Goal: Task Accomplishment & Management: Use online tool/utility

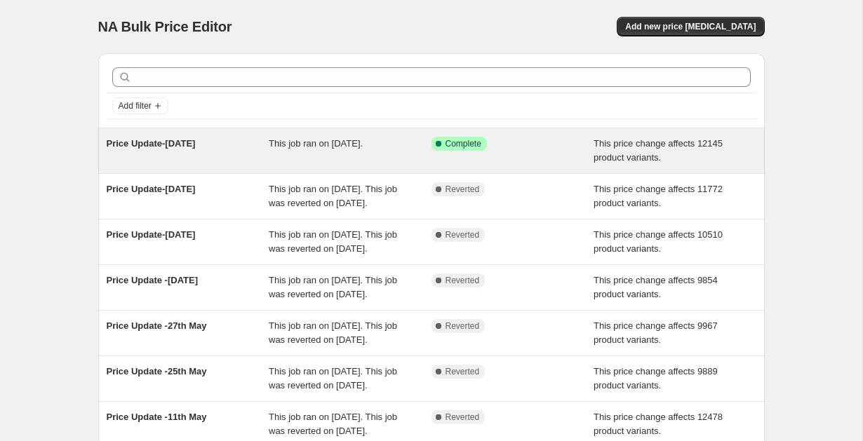
click at [167, 145] on span "Price Update-August 11th" at bounding box center [151, 143] width 89 height 11
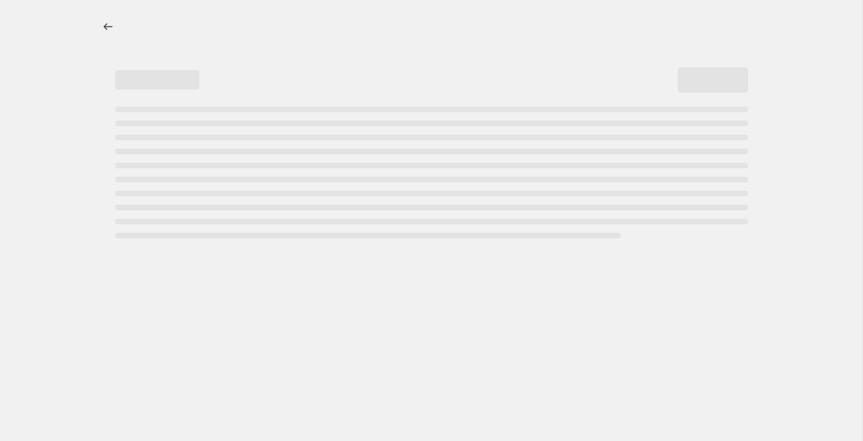
select select "no_change"
select select "pp"
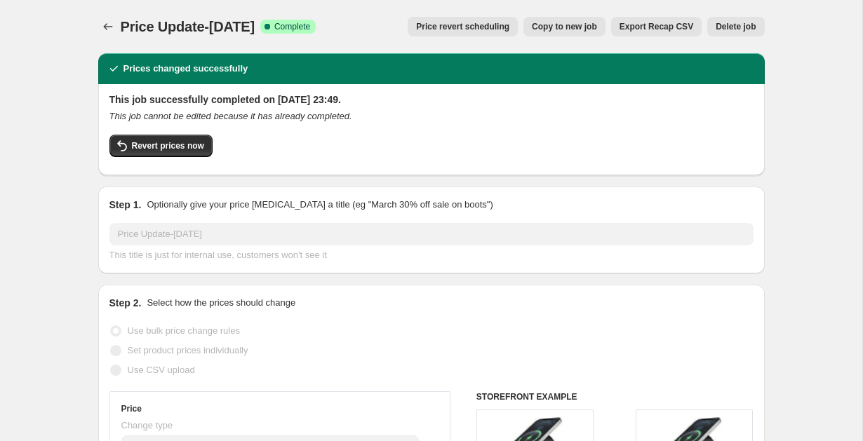
click at [568, 25] on span "Copy to new job" at bounding box center [564, 26] width 65 height 11
select select "no_change"
select select "pp"
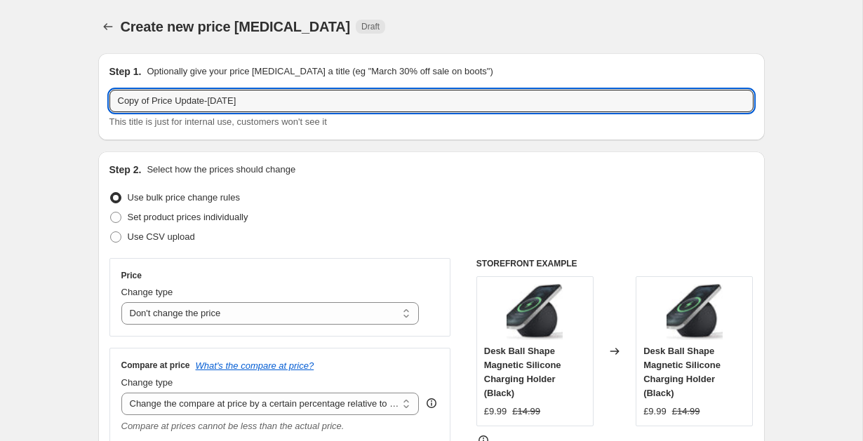
drag, startPoint x: 152, startPoint y: 100, endPoint x: 48, endPoint y: 105, distance: 103.2
click at [245, 101] on input "Price Update-August 11th" at bounding box center [431, 101] width 644 height 22
type input "Price Update-[DATE]"
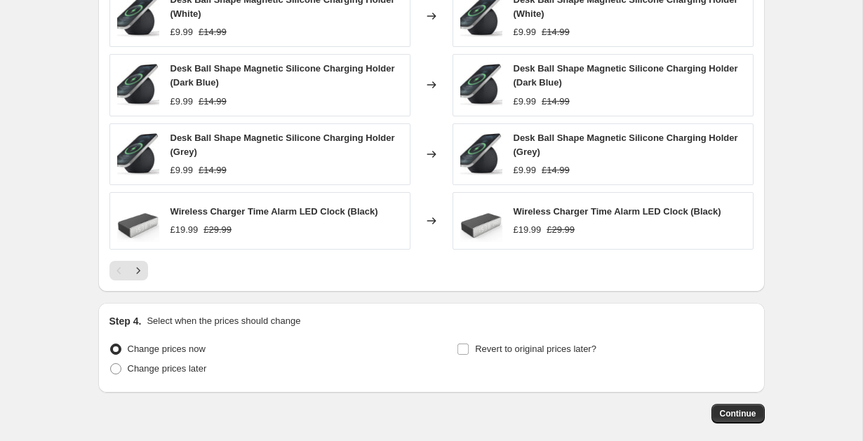
scroll to position [998, 0]
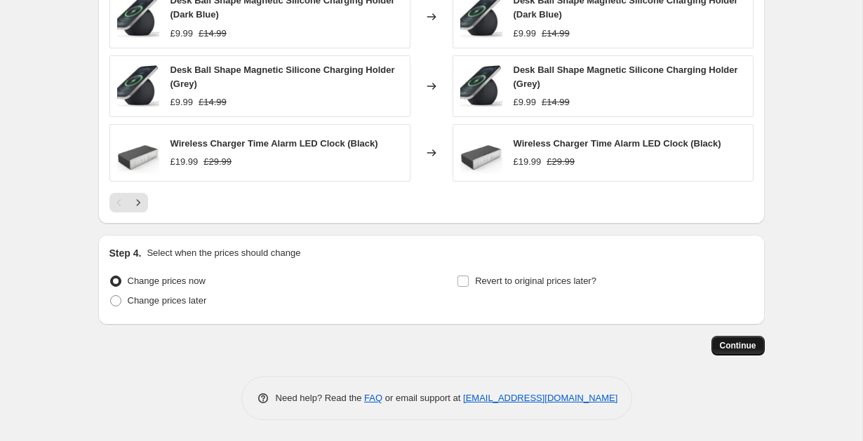
click at [750, 345] on span "Continue" at bounding box center [738, 345] width 36 height 11
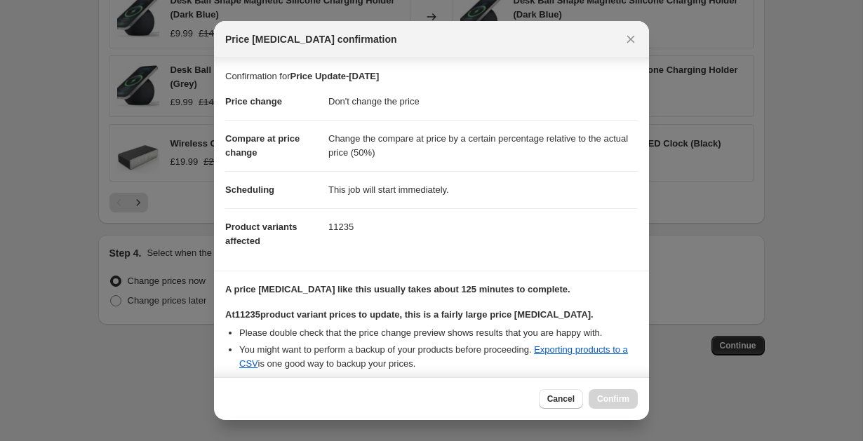
scroll to position [140, 0]
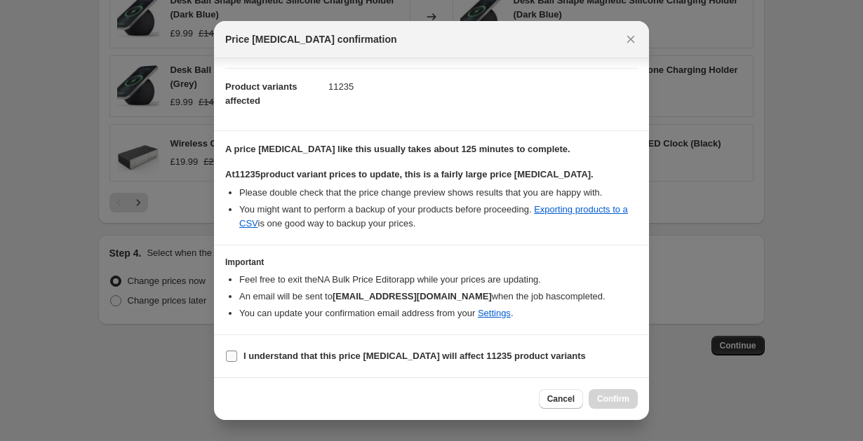
click at [230, 356] on input "I understand that this price change job will affect 11235 product variants" at bounding box center [231, 356] width 11 height 11
checkbox input "true"
click at [613, 397] on span "Confirm" at bounding box center [613, 399] width 32 height 11
type input "Price Update-August 23rd"
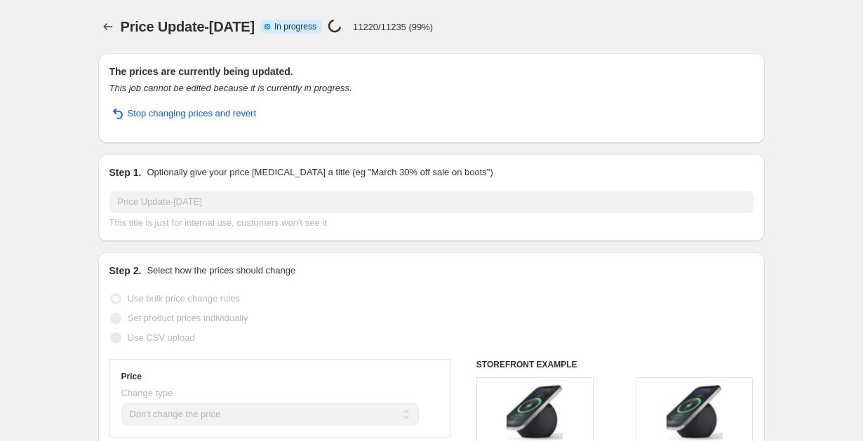
select select "no_change"
select select "pp"
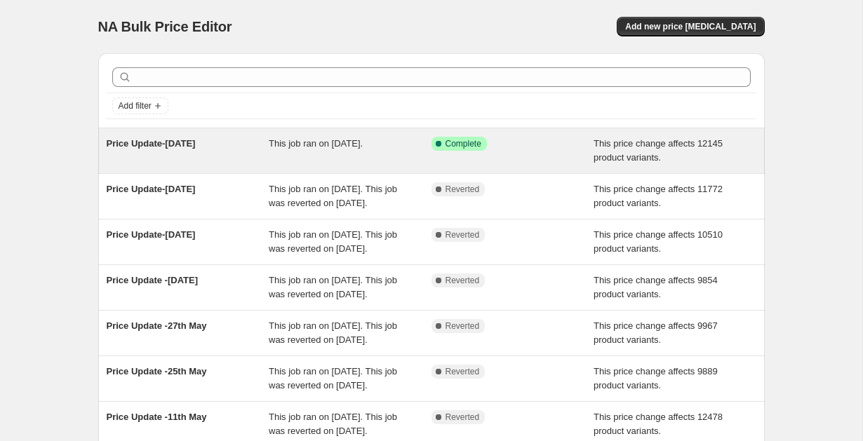
click at [186, 147] on span "Price Update-[DATE]" at bounding box center [151, 143] width 89 height 11
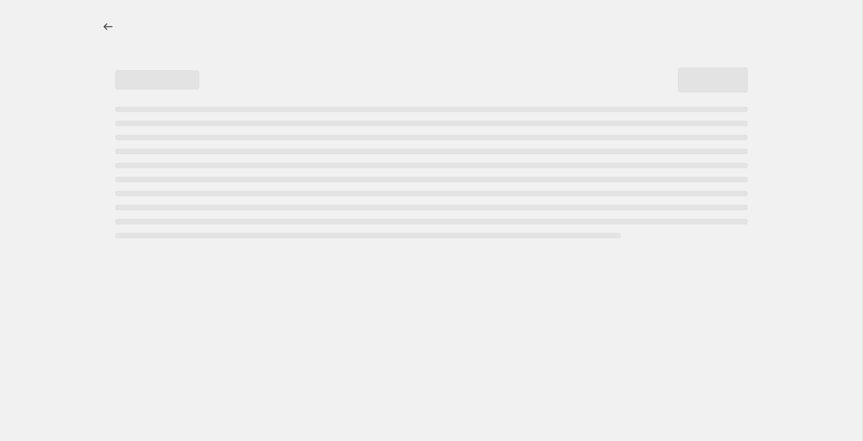
select select "no_change"
select select "pp"
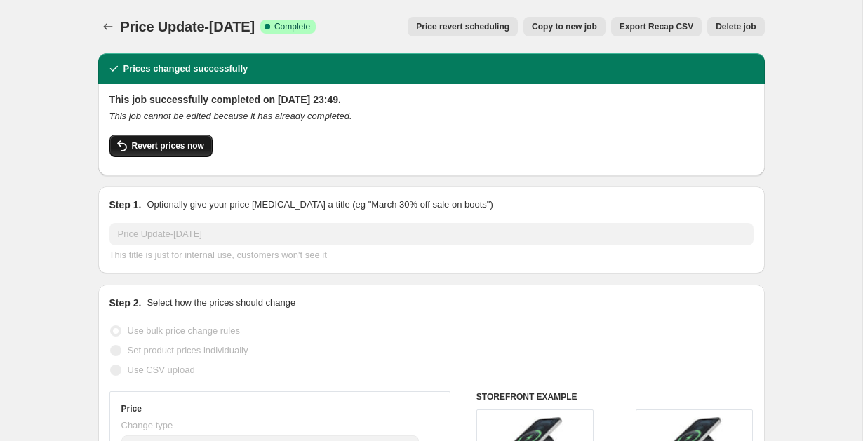
click at [159, 145] on span "Revert prices now" at bounding box center [168, 145] width 72 height 11
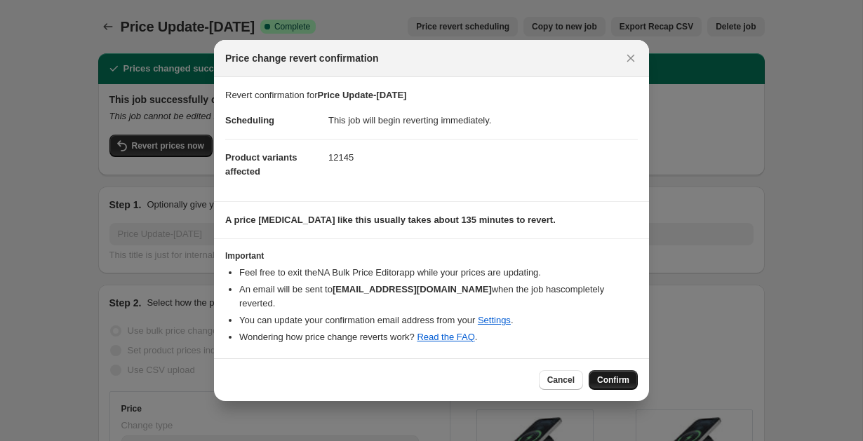
click at [613, 375] on span "Confirm" at bounding box center [613, 380] width 32 height 11
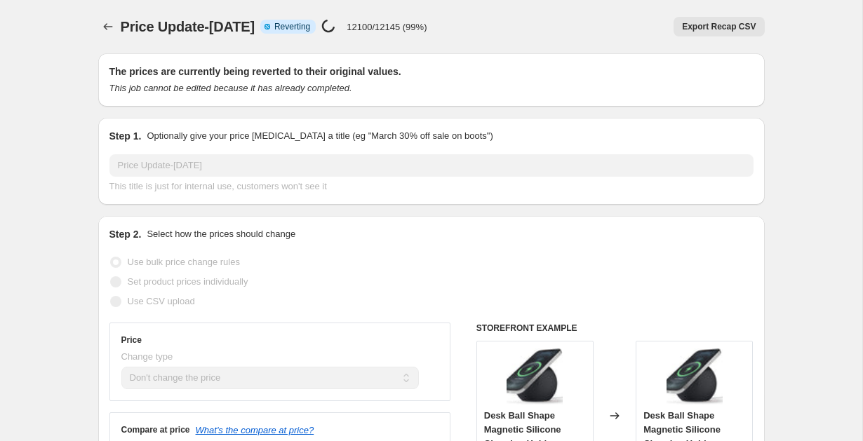
select select "no_change"
select select "pp"
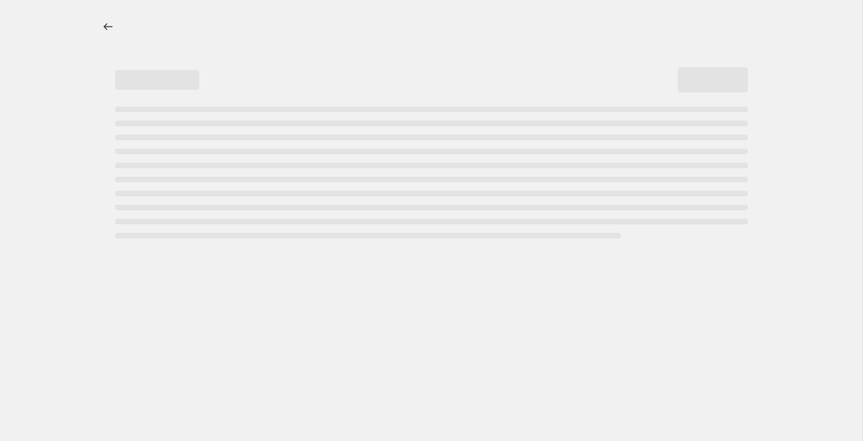
select select "no_change"
select select "pp"
